Goal: Task Accomplishment & Management: Manage account settings

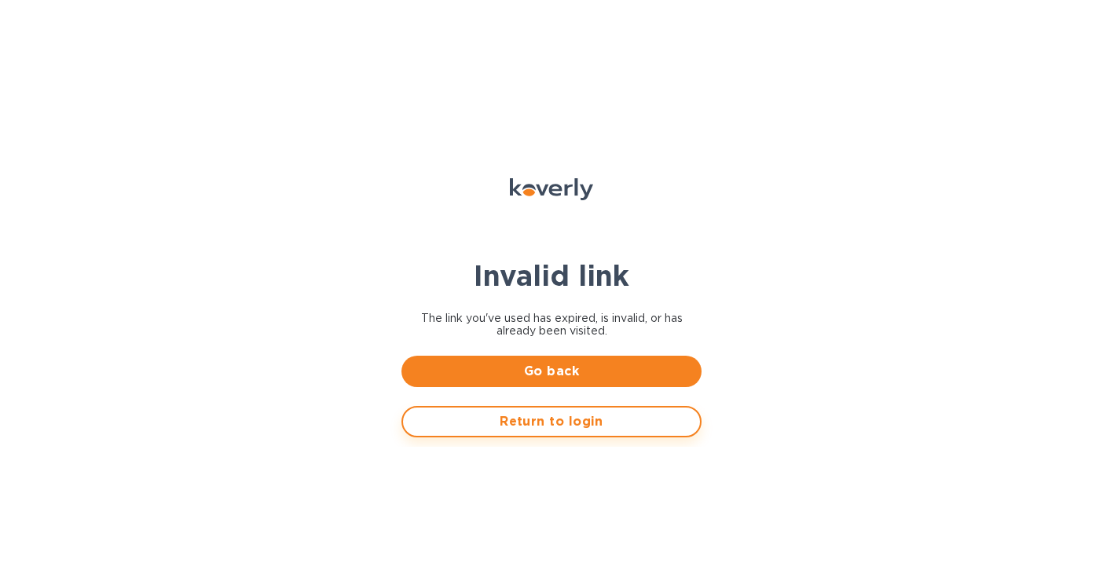
click at [547, 430] on span "Return to login" at bounding box center [551, 421] width 272 height 19
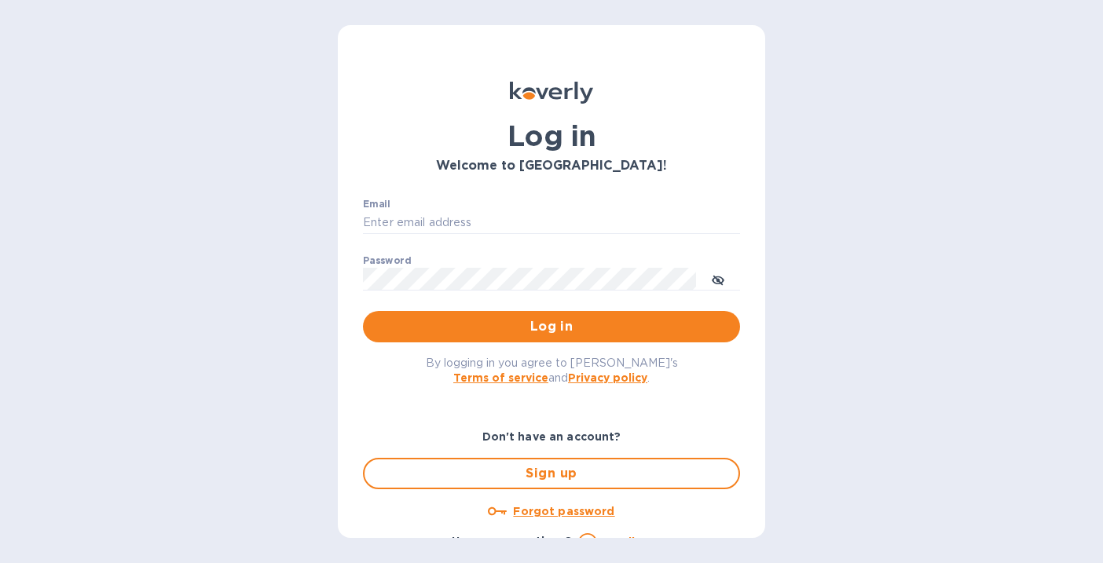
type input "alarison@koverly.com"
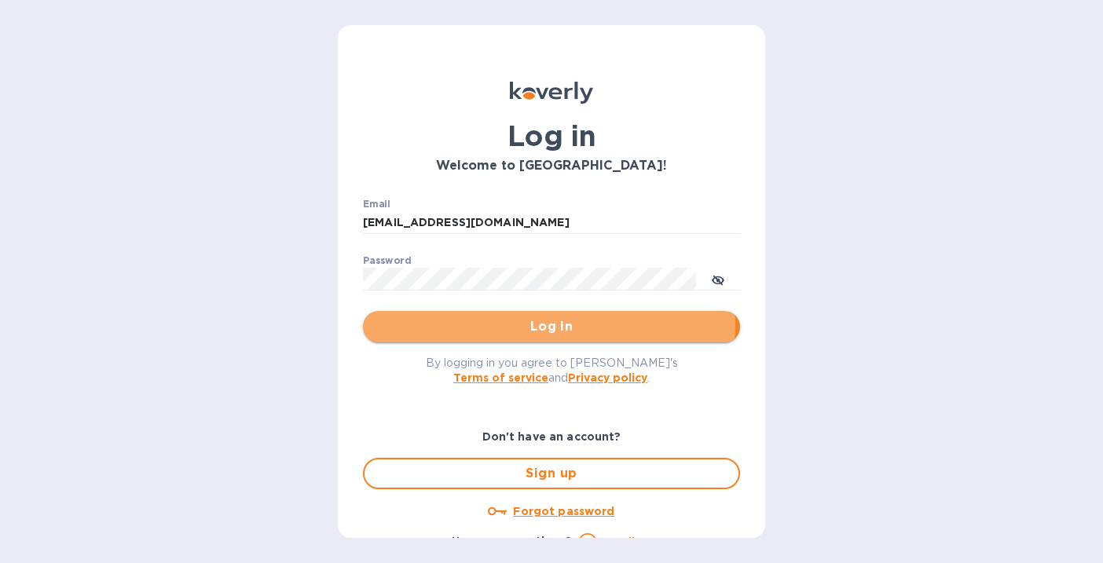
click at [485, 324] on span "Log in" at bounding box center [551, 326] width 352 height 19
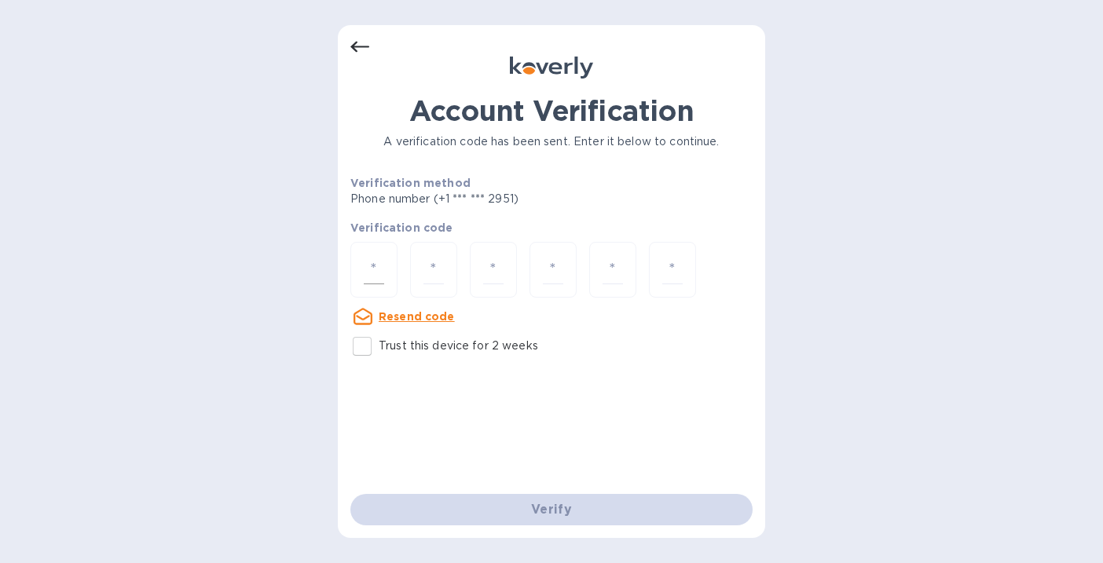
click at [359, 265] on div at bounding box center [373, 270] width 47 height 56
type input "4"
type input "2"
type input "7"
type input "9"
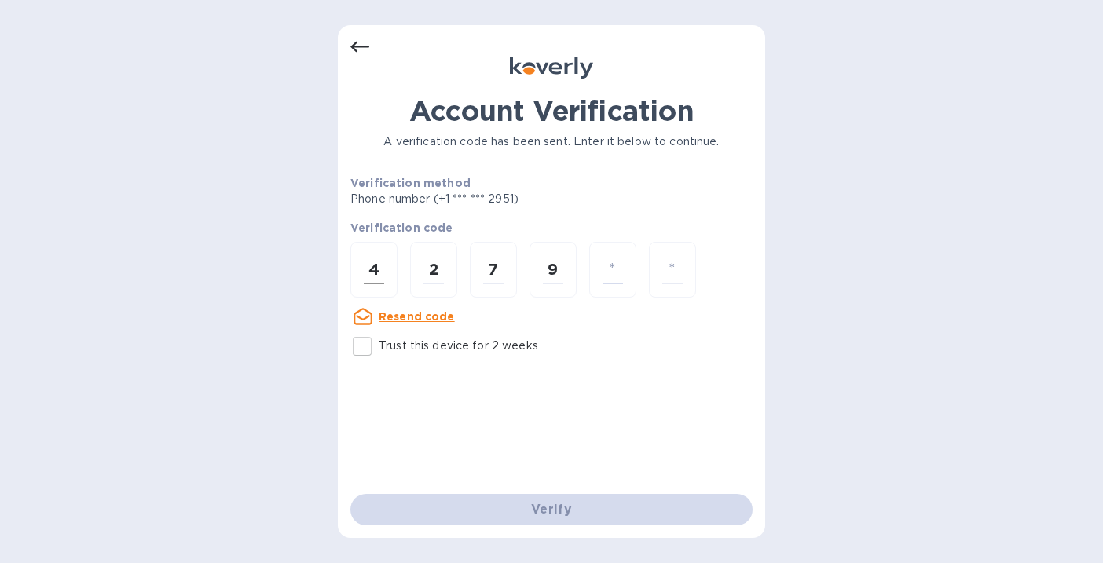
type input "5"
type input "4"
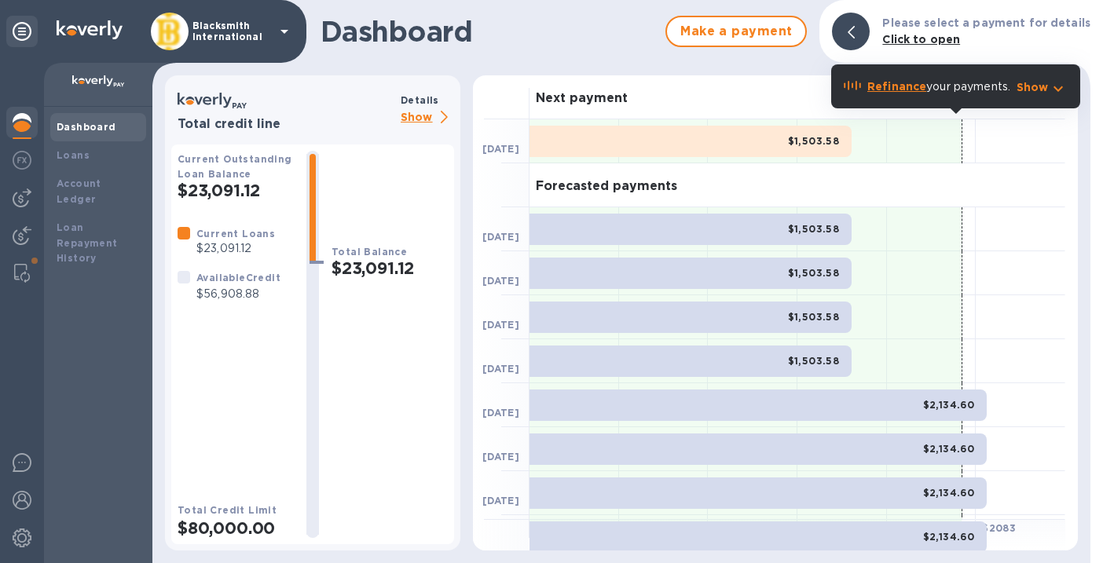
click at [220, 34] on p "Blacksmith International" at bounding box center [231, 31] width 79 height 22
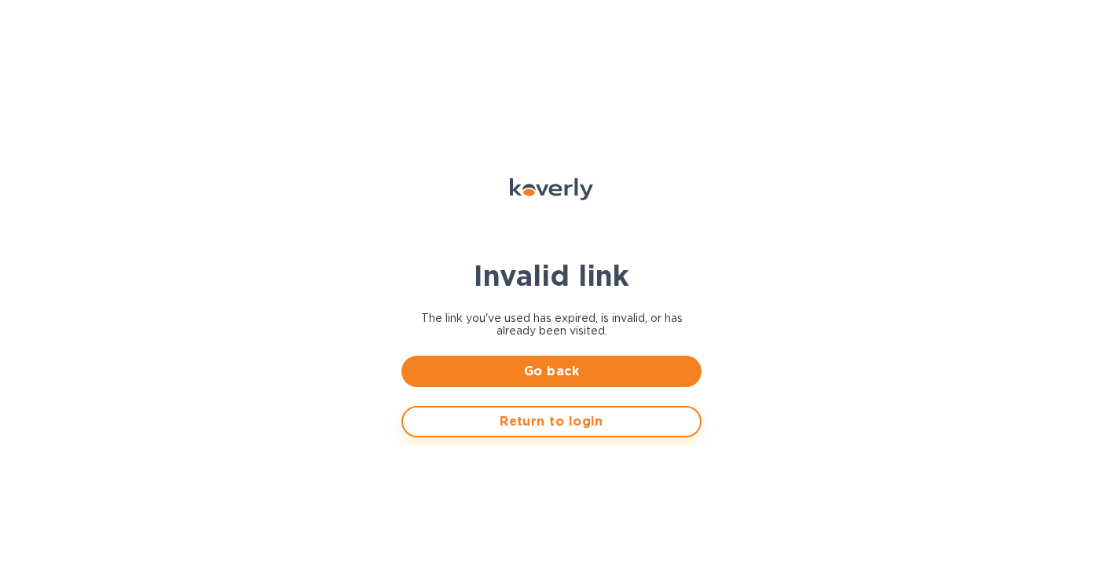
click at [558, 418] on span "Return to login" at bounding box center [551, 421] width 272 height 19
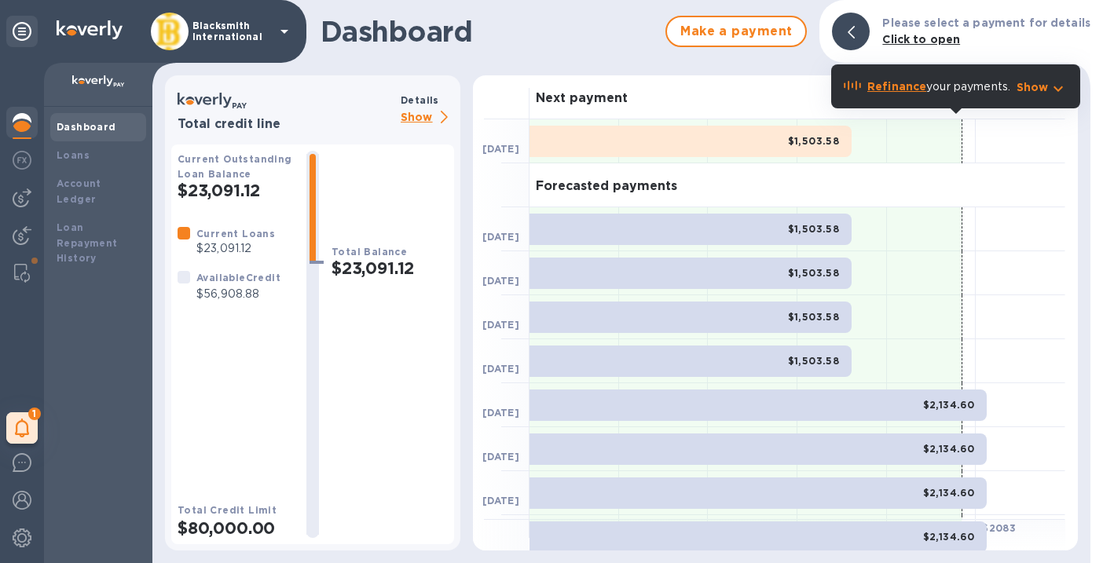
click at [222, 35] on p "Blacksmith International" at bounding box center [231, 31] width 79 height 22
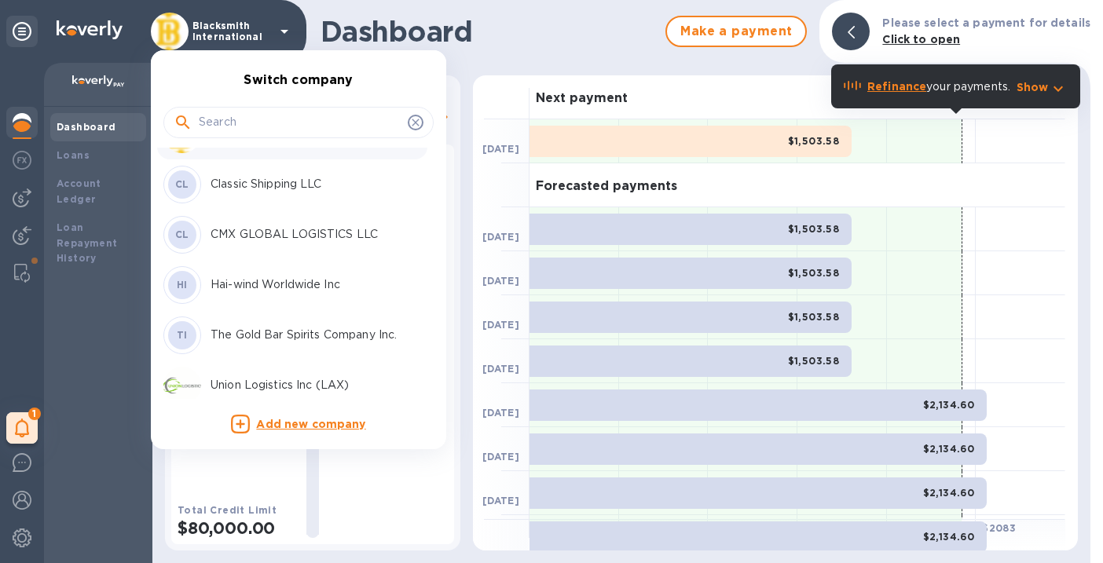
scroll to position [50, 0]
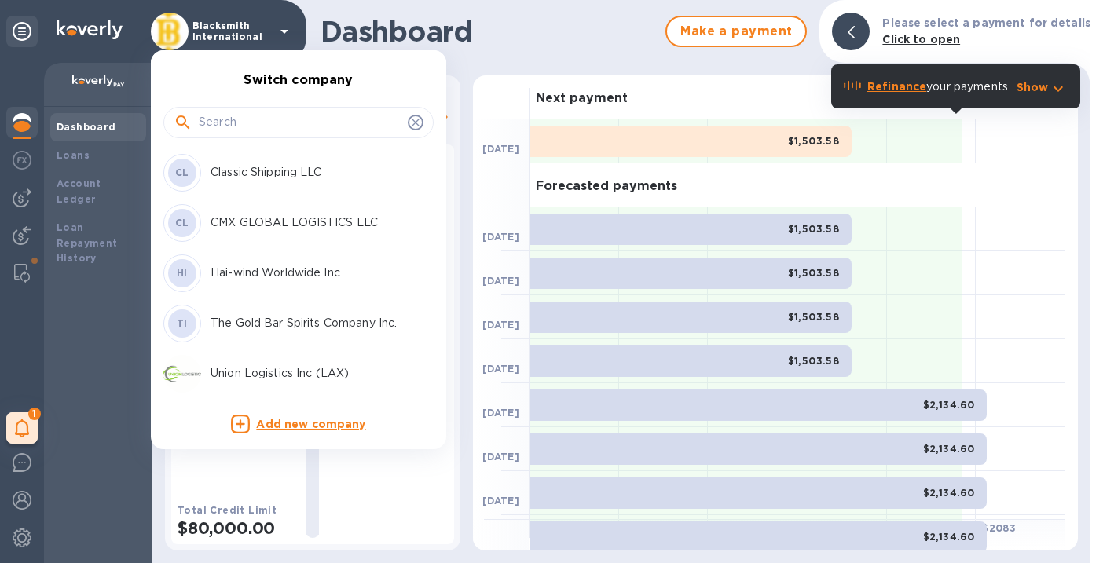
click at [401, 2] on div at bounding box center [551, 281] width 1103 height 563
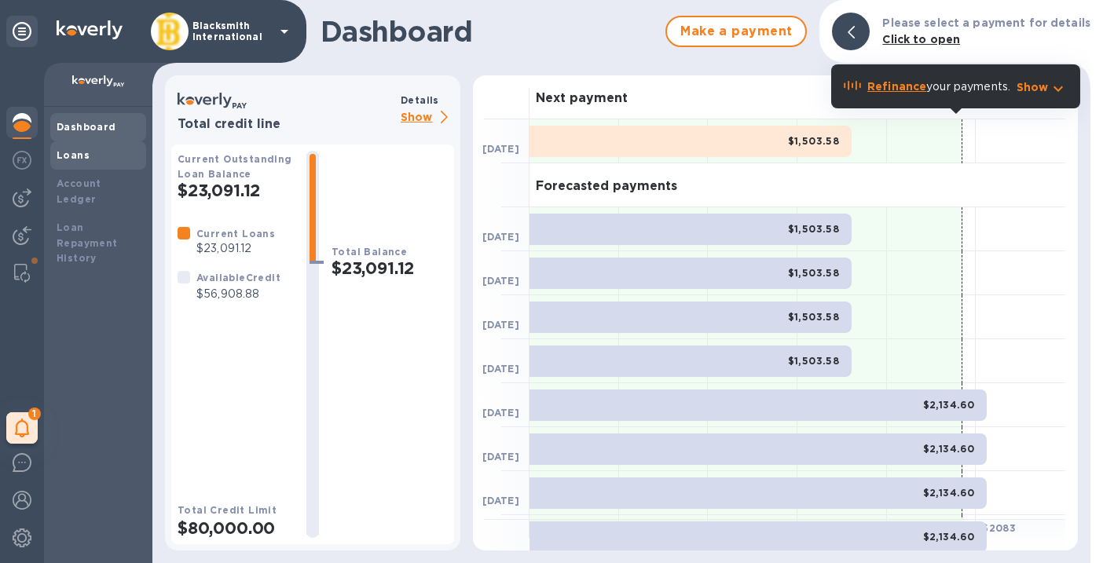
click at [73, 155] on b "Loans" at bounding box center [73, 155] width 33 height 12
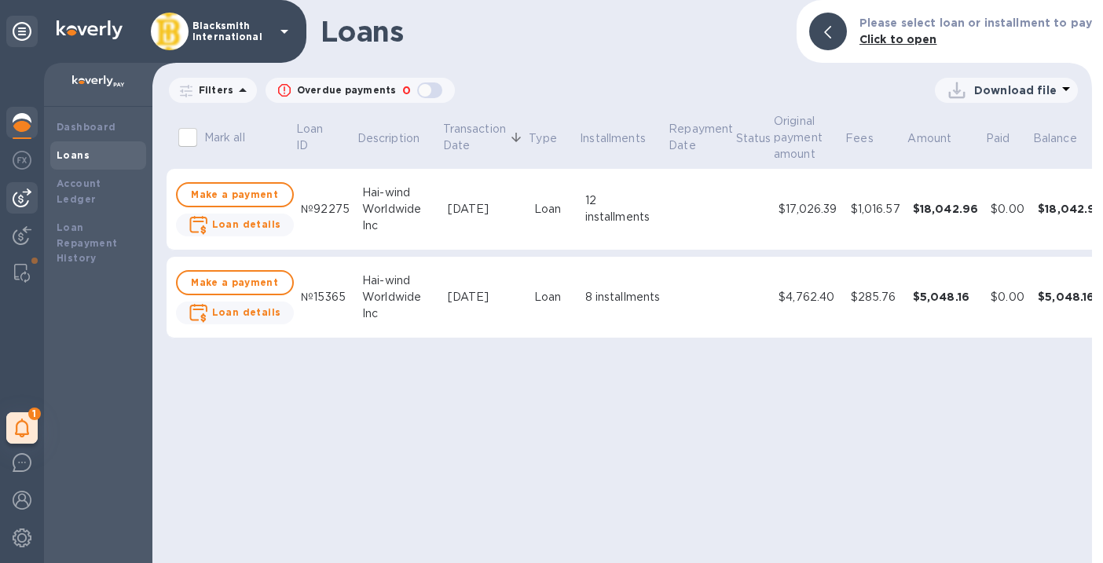
click at [28, 199] on img at bounding box center [22, 197] width 19 height 19
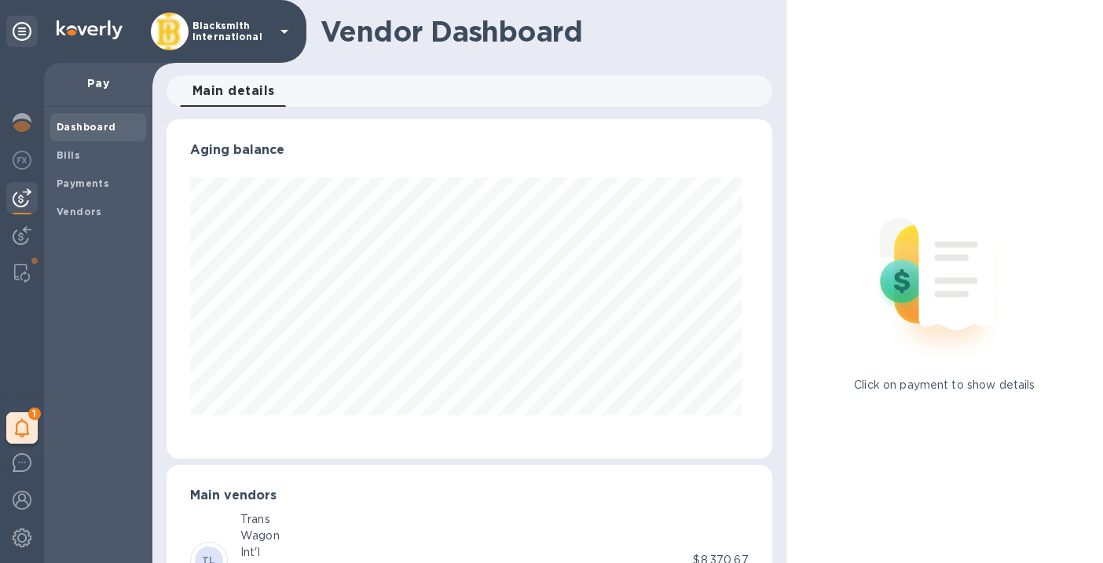
scroll to position [339, 599]
click at [82, 181] on b "Payments" at bounding box center [83, 183] width 53 height 12
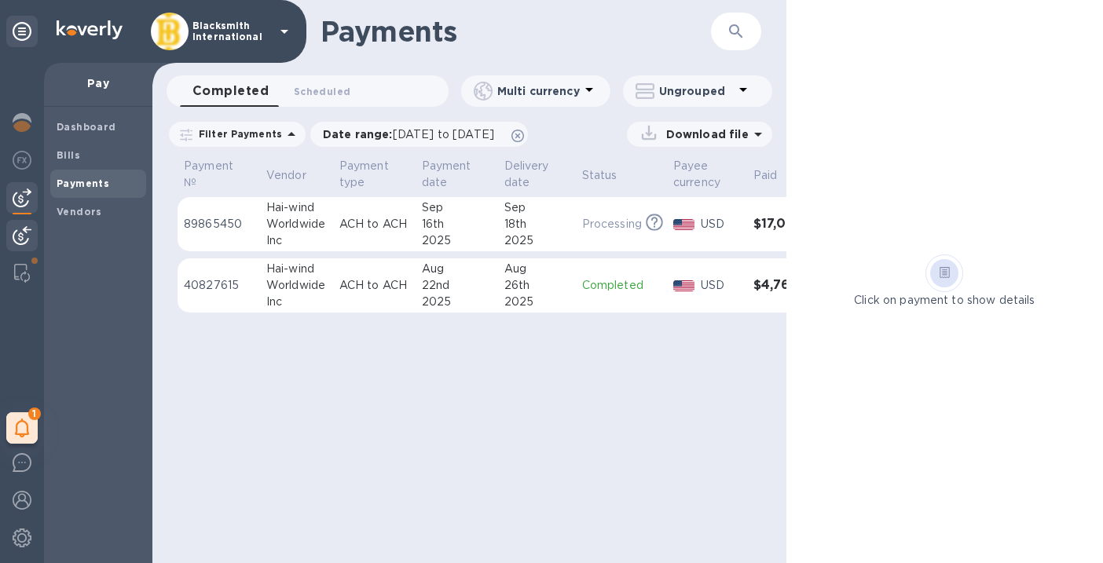
click at [18, 236] on img at bounding box center [22, 235] width 19 height 19
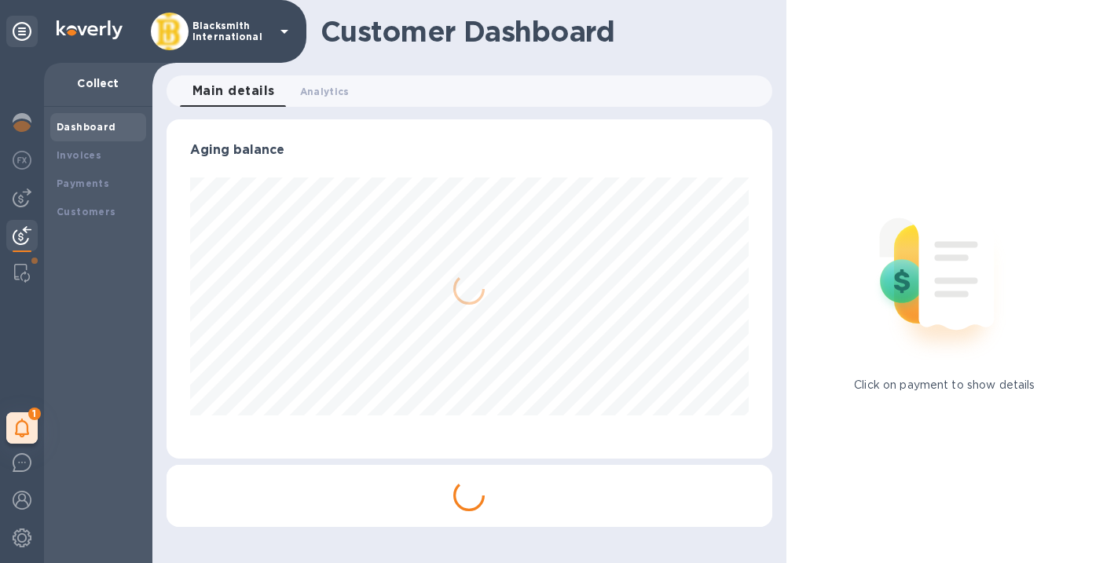
scroll to position [339, 599]
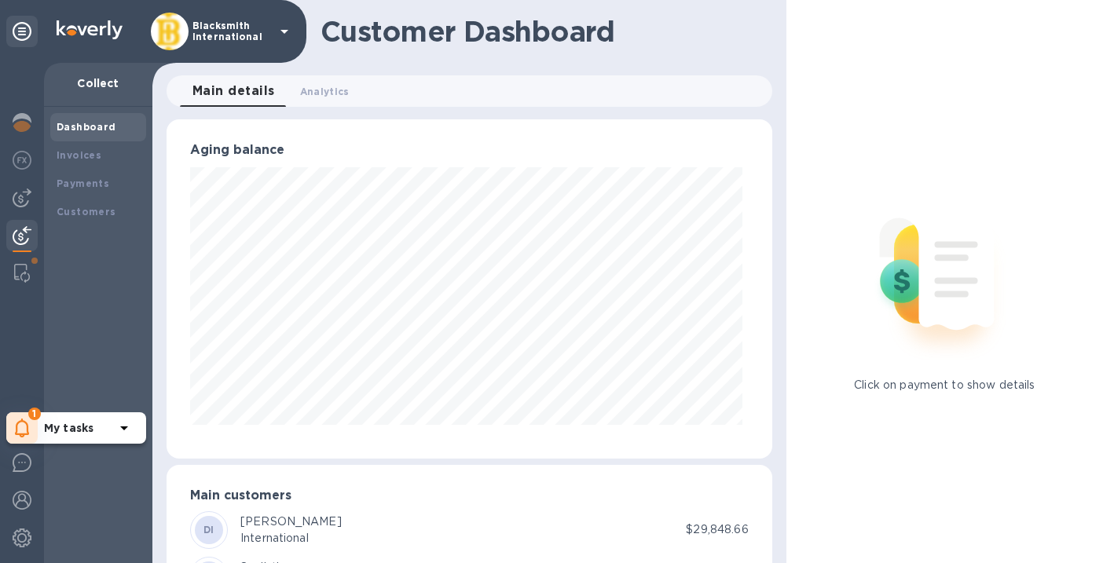
click at [18, 432] on icon at bounding box center [22, 428] width 15 height 19
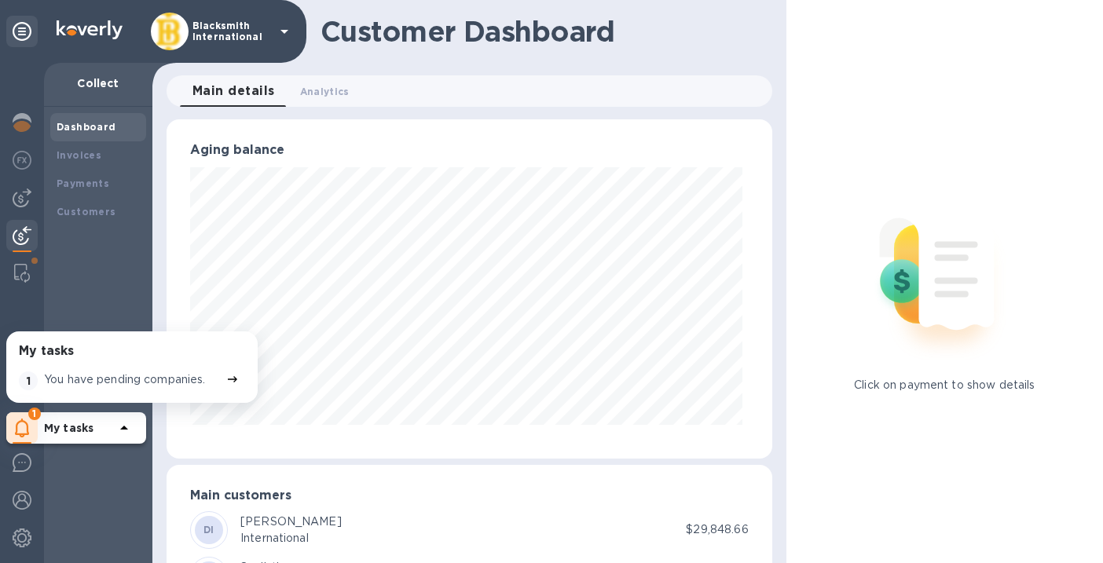
click at [90, 380] on p "You have pending companies." at bounding box center [125, 379] width 162 height 16
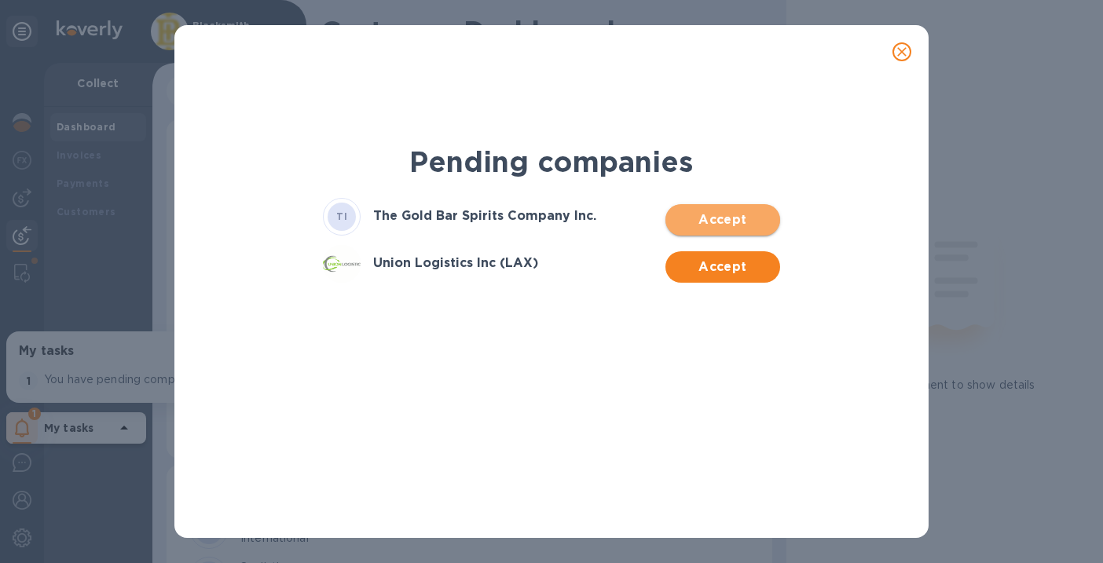
click at [733, 220] on span "Accept" at bounding box center [722, 219] width 89 height 19
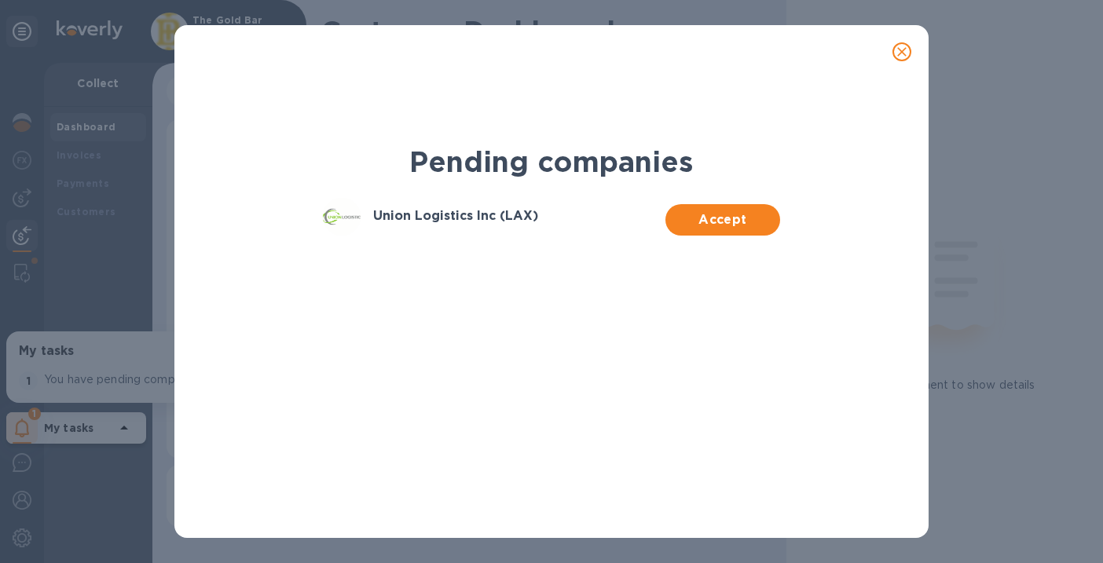
scroll to position [339, 605]
click at [726, 218] on span "Accept" at bounding box center [722, 219] width 89 height 19
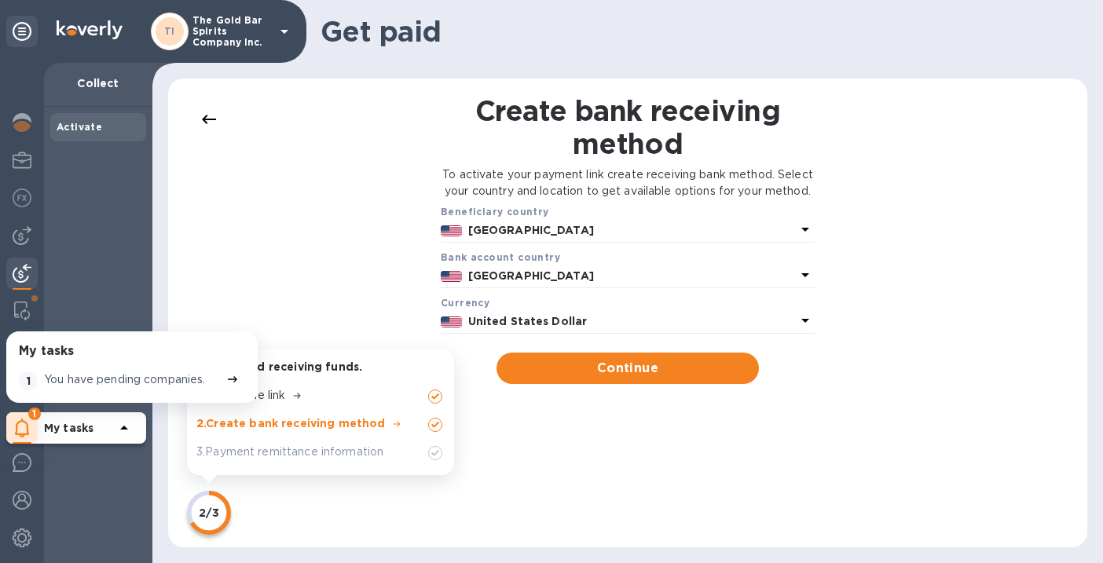
click at [206, 117] on icon at bounding box center [208, 119] width 19 height 19
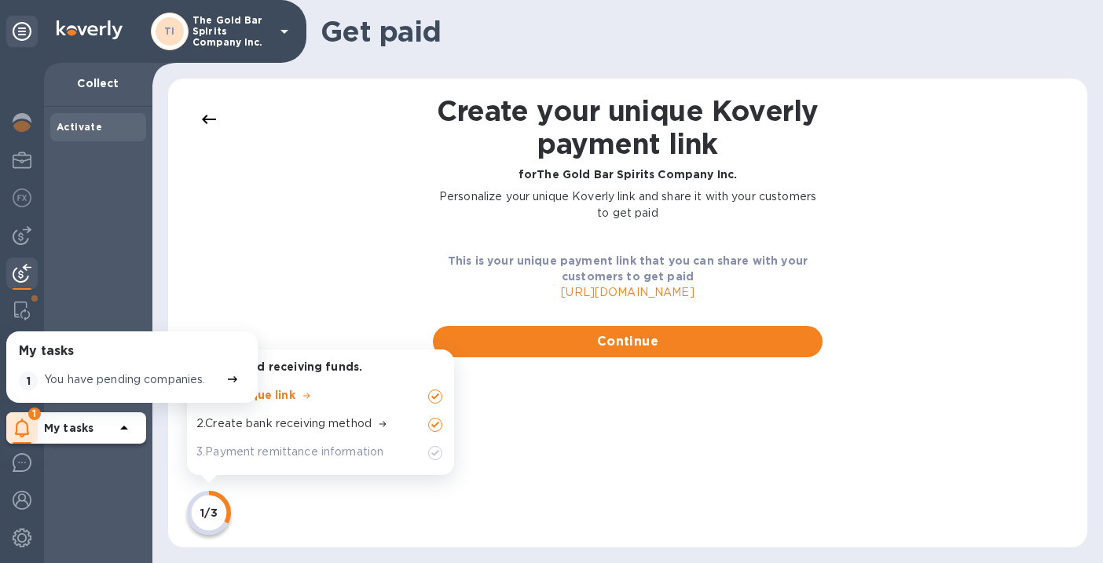
click at [205, 119] on icon at bounding box center [209, 119] width 14 height 9
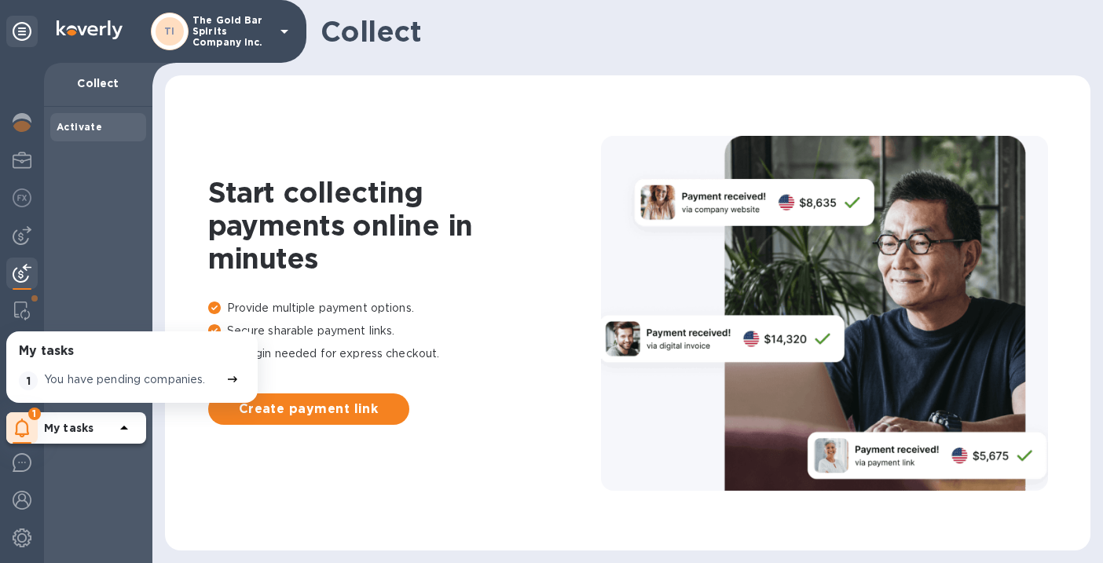
click at [225, 39] on p "The Gold Bar Spirits Company Inc." at bounding box center [231, 31] width 79 height 33
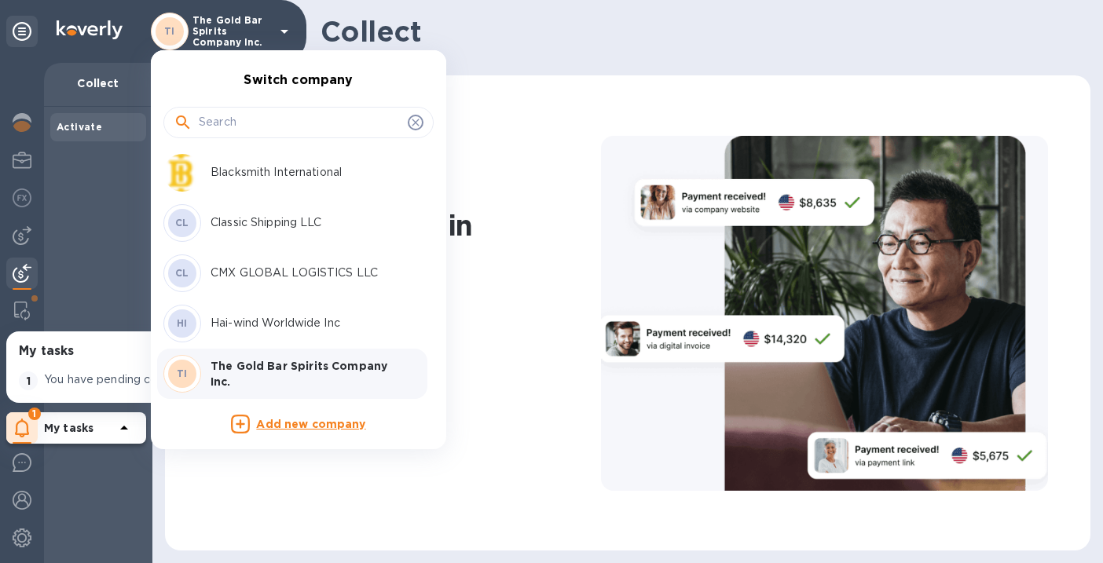
click at [256, 152] on li "Blacksmith International" at bounding box center [292, 173] width 270 height 50
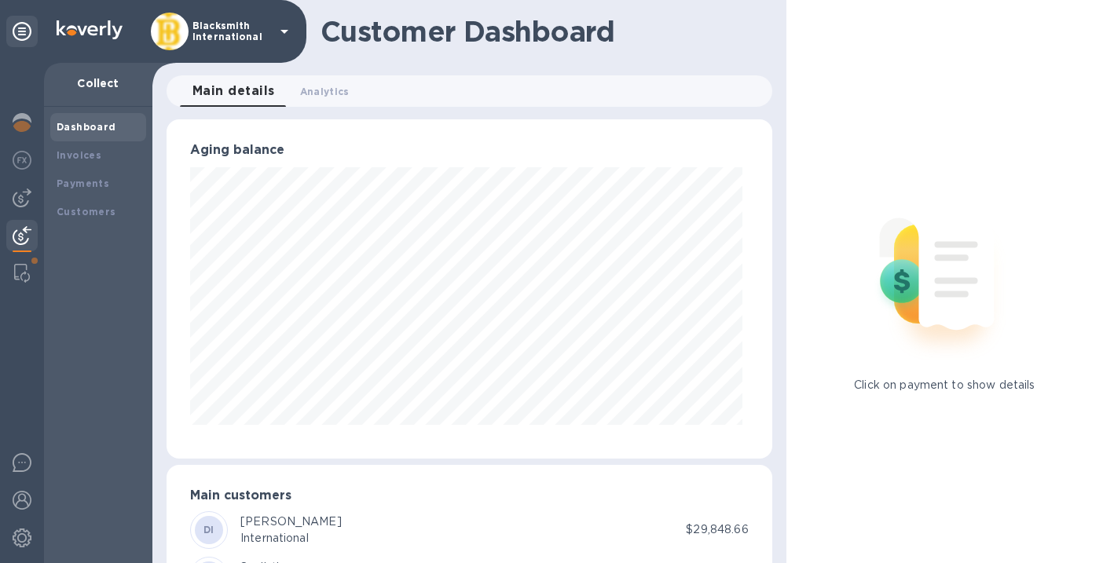
scroll to position [1, 0]
click at [24, 196] on img at bounding box center [22, 197] width 19 height 19
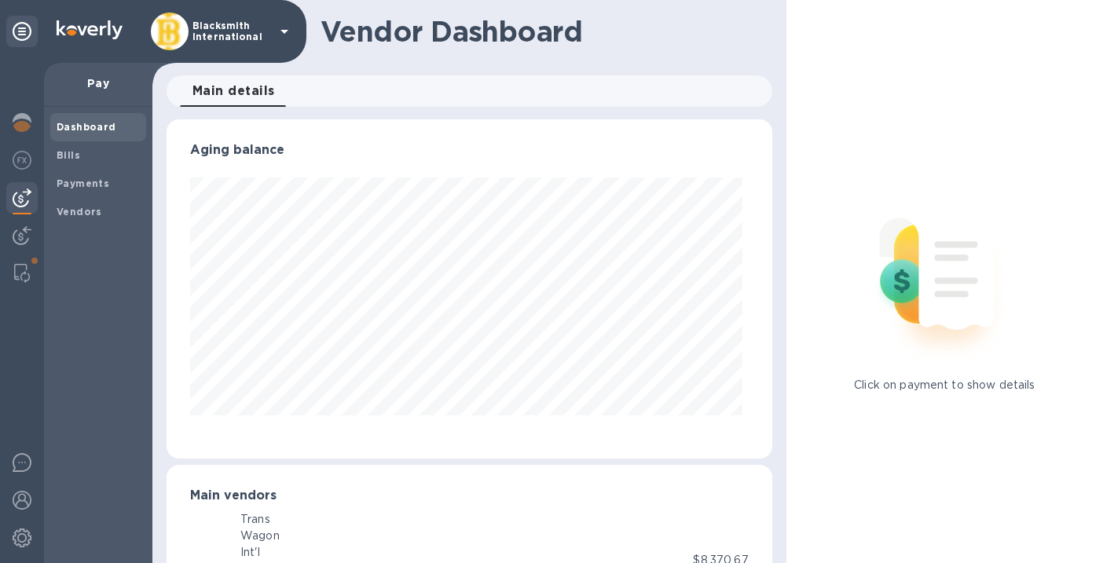
scroll to position [339, 599]
click at [24, 227] on img at bounding box center [22, 235] width 19 height 19
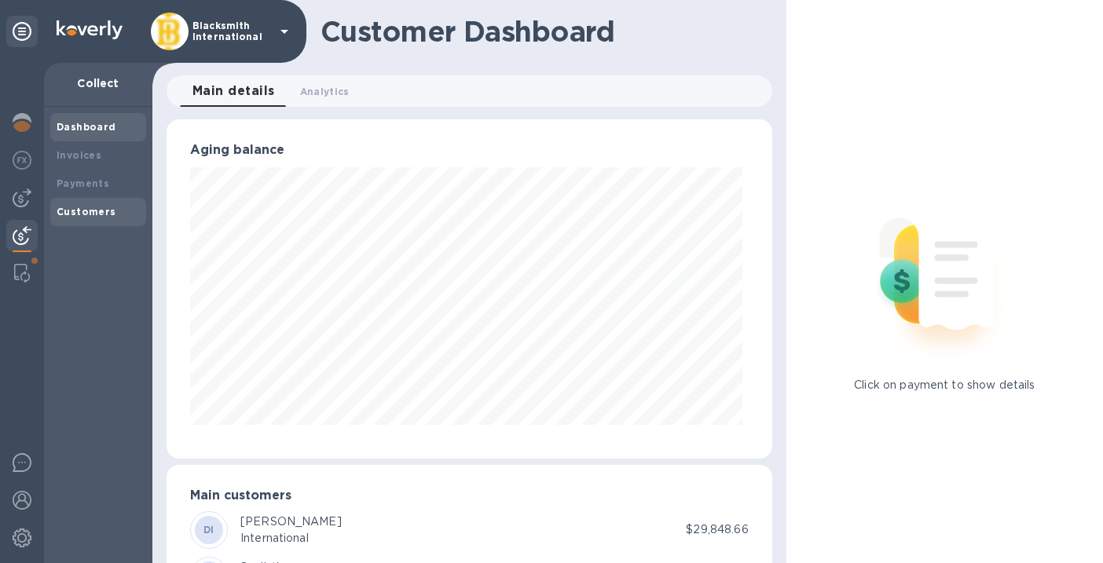
scroll to position [784992, 784732]
click at [88, 214] on b "Customers" at bounding box center [87, 212] width 60 height 12
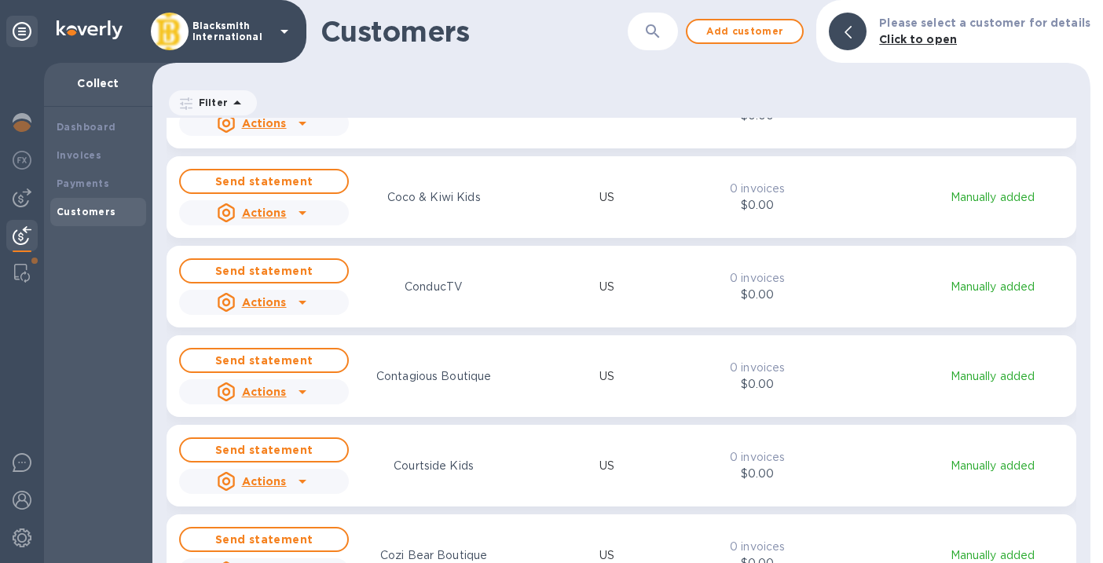
scroll to position [6516, 0]
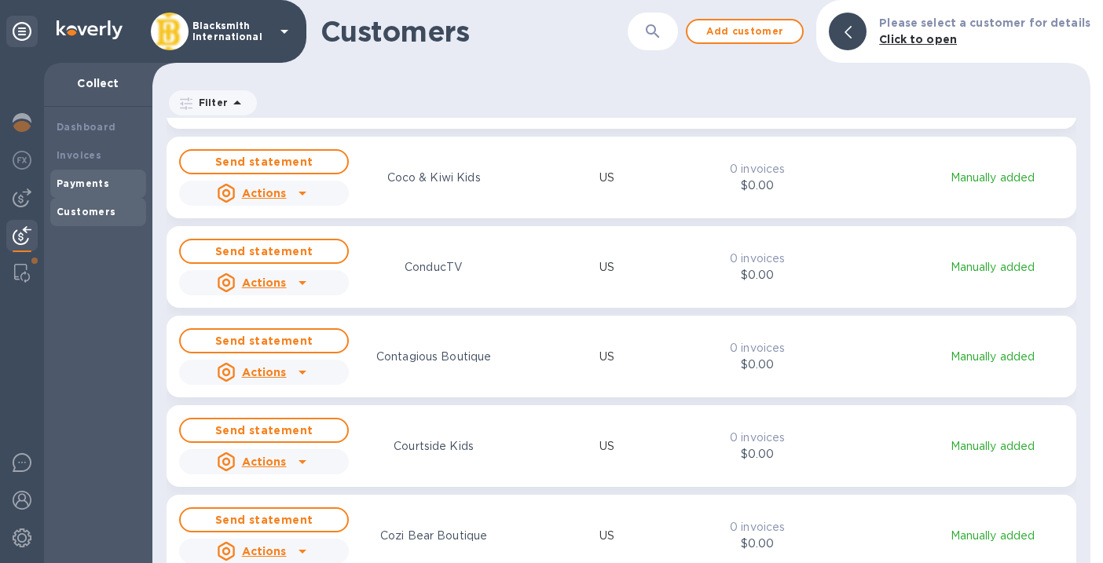
click at [79, 173] on div "Payments" at bounding box center [98, 184] width 96 height 28
